Goal: Task Accomplishment & Management: Use online tool/utility

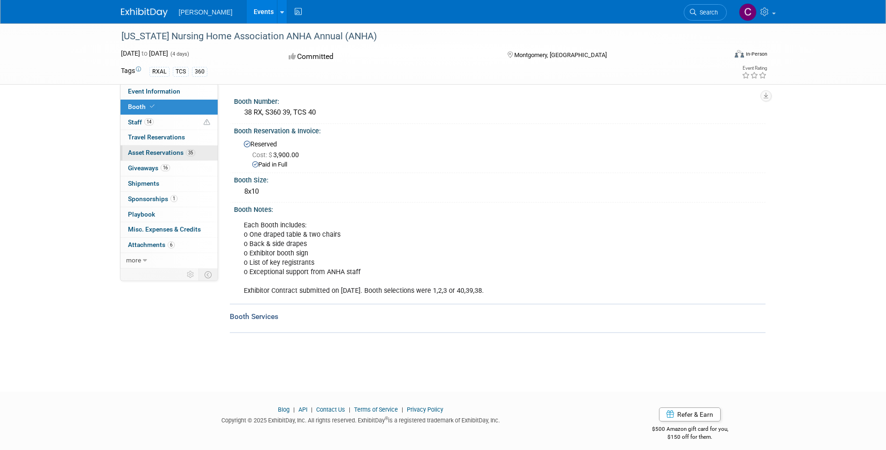
click at [163, 149] on span "Asset Reservations 35" at bounding box center [161, 152] width 67 height 7
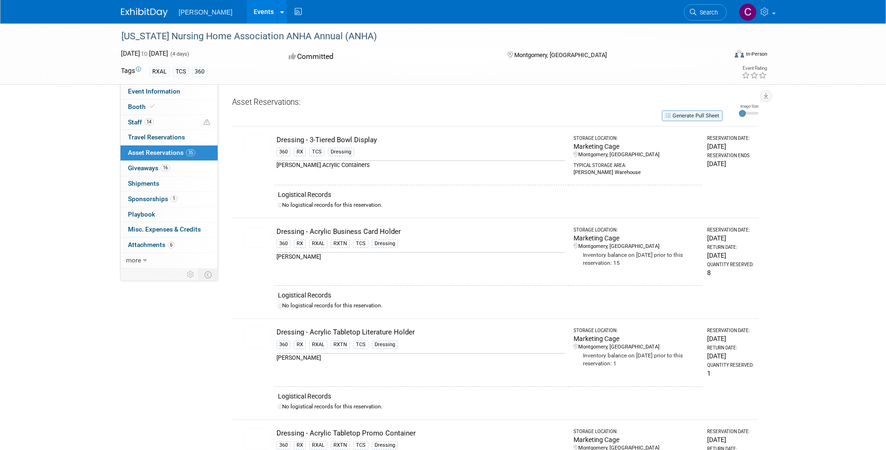
click at [695, 115] on button "Generate Pull Sheet" at bounding box center [692, 115] width 61 height 11
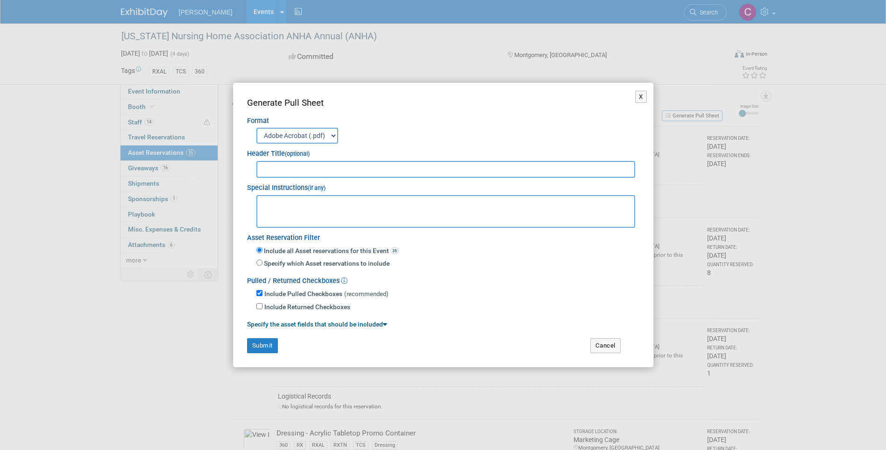
click at [335, 268] on label "Specify which Asset reservations to include" at bounding box center [326, 263] width 127 height 9
click at [263, 265] on input "Specify which Asset reservations to include" at bounding box center [260, 262] width 6 height 6
radio input "true"
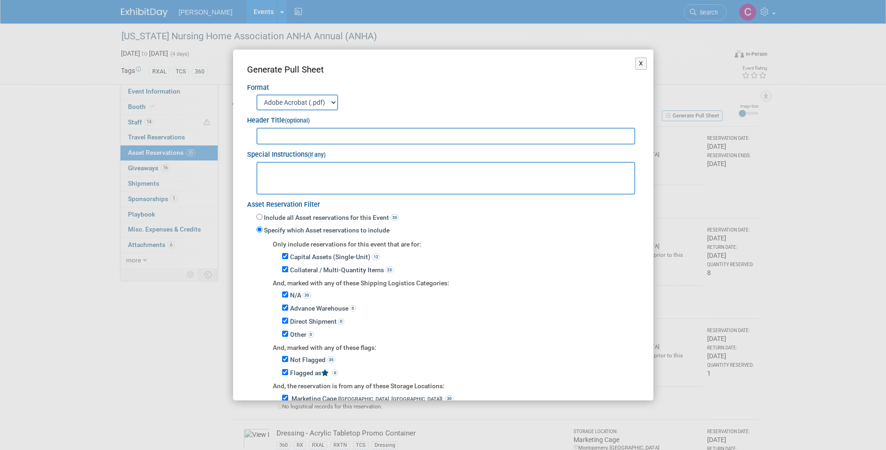
click at [295, 232] on label "Specify which Asset reservations to include" at bounding box center [326, 230] width 127 height 9
click at [263, 232] on input "Specify which Asset reservations to include" at bounding box center [260, 229] width 6 height 6
click at [293, 217] on label "Include all Asset reservations for this Event 35" at bounding box center [331, 217] width 136 height 9
click at [263, 217] on input "Include all Asset reservations for this Event 35" at bounding box center [260, 217] width 6 height 6
radio input "true"
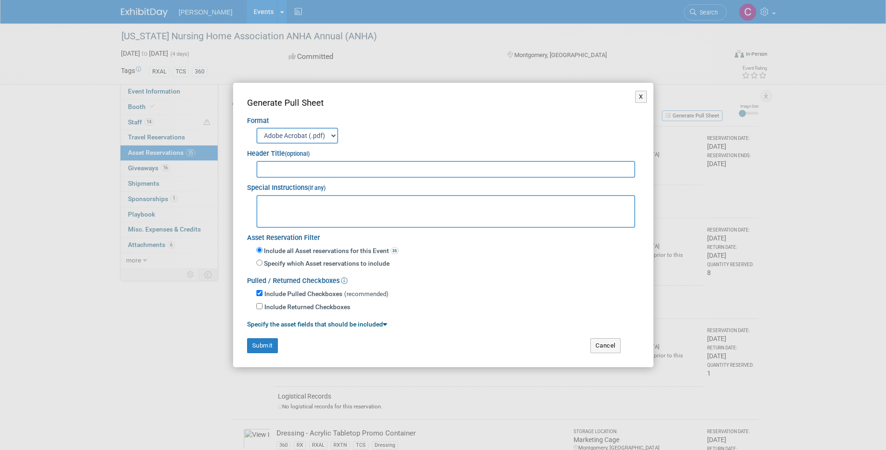
click at [293, 307] on label "Include Returned Checkboxes" at bounding box center [307, 306] width 86 height 9
click at [263, 307] on input "Include Returned Checkboxes" at bounding box center [260, 306] width 6 height 6
click at [293, 308] on label "Include Returned Checkboxes" at bounding box center [307, 306] width 86 height 9
click at [263, 308] on input "Include Returned Checkboxes" at bounding box center [260, 306] width 6 height 6
checkbox input "false"
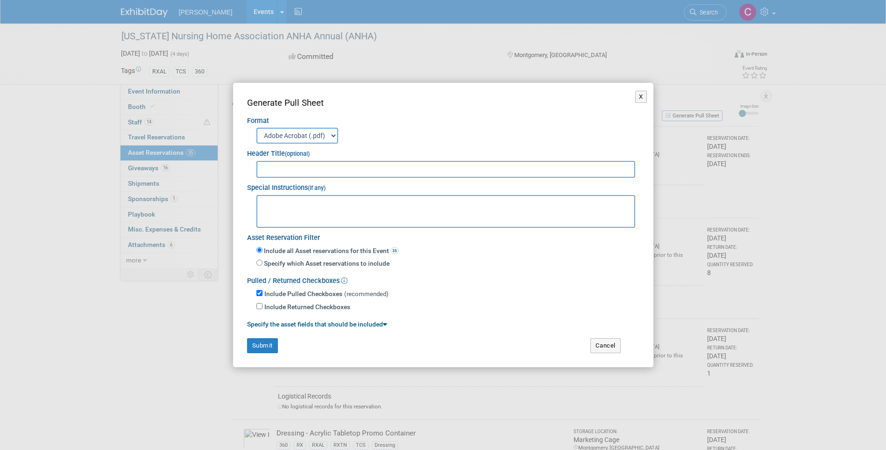
click at [304, 325] on link "Specify the asset fields that should be included" at bounding box center [317, 323] width 140 height 7
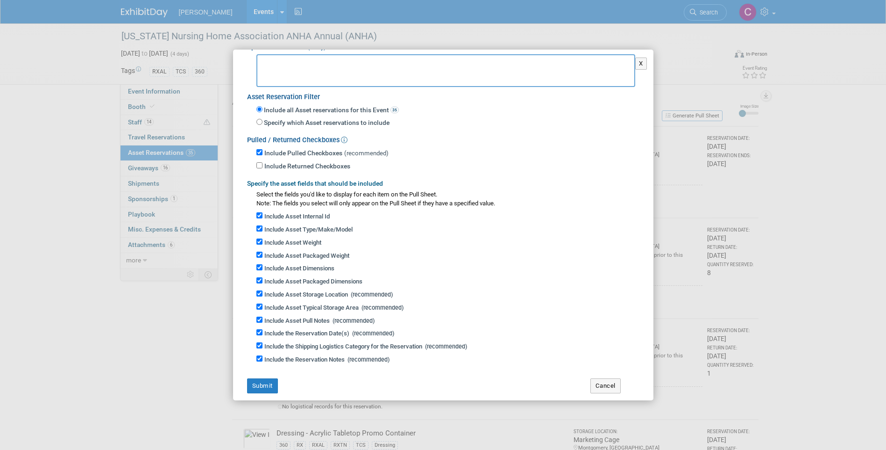
scroll to position [109, 0]
click at [324, 178] on link "Specify the asset fields that should be included" at bounding box center [315, 181] width 136 height 7
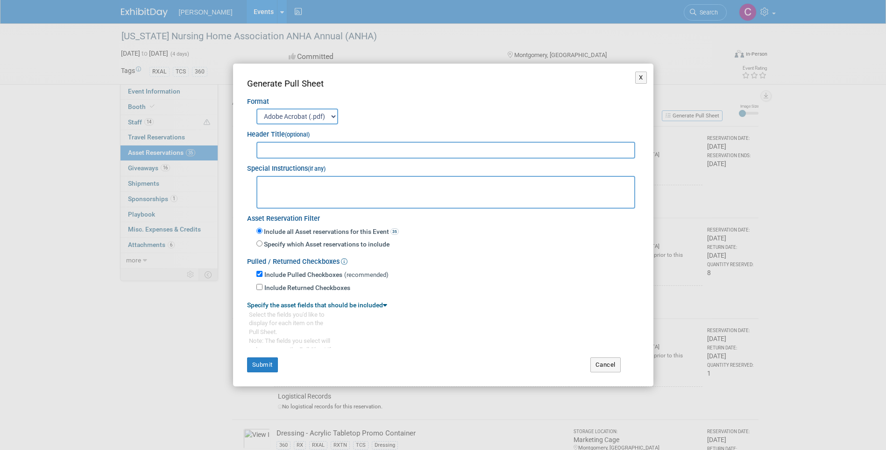
scroll to position [0, 0]
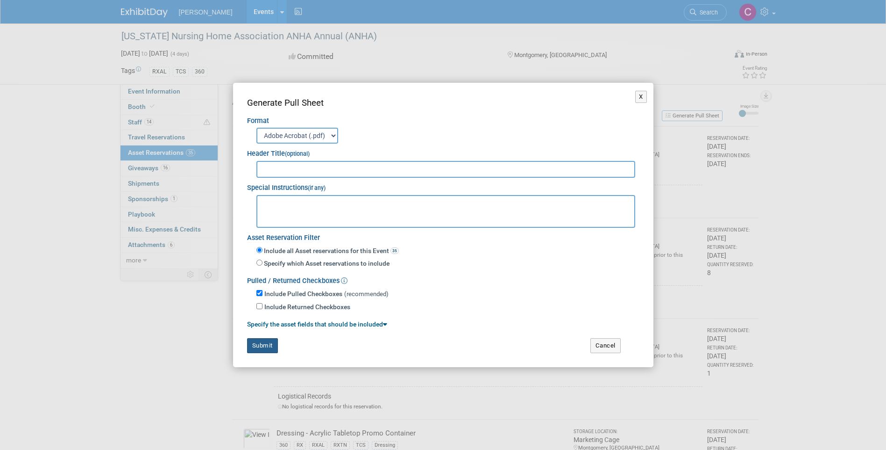
click at [274, 344] on button "Submit" at bounding box center [262, 345] width 31 height 15
